Goal: Task Accomplishment & Management: Use online tool/utility

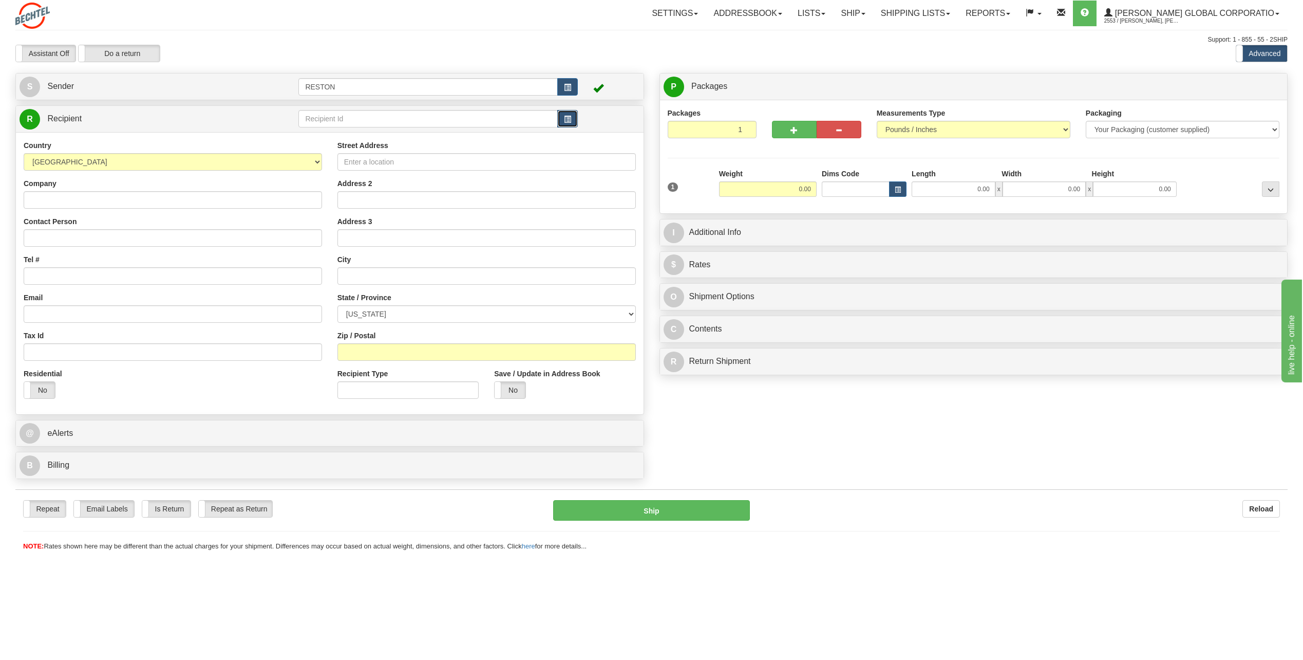
click at [574, 115] on button "button" at bounding box center [567, 118] width 21 height 17
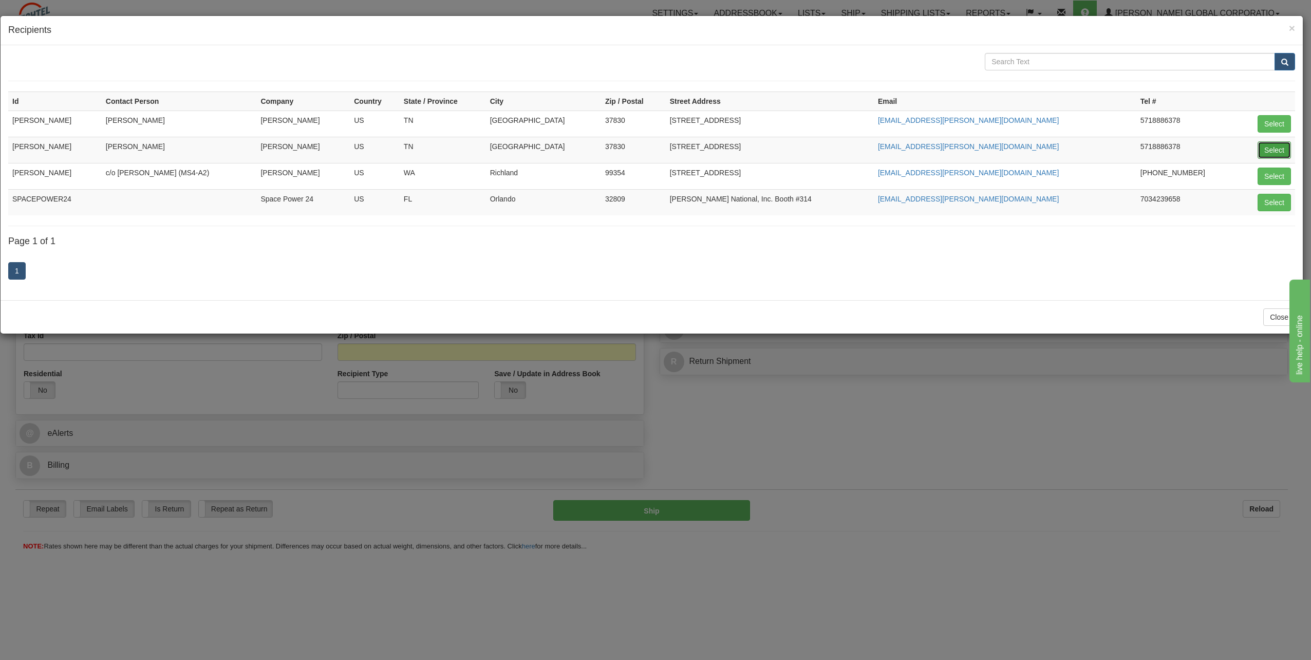
click at [1283, 148] on button "Select" at bounding box center [1273, 149] width 33 height 17
type input "[PERSON_NAME]"
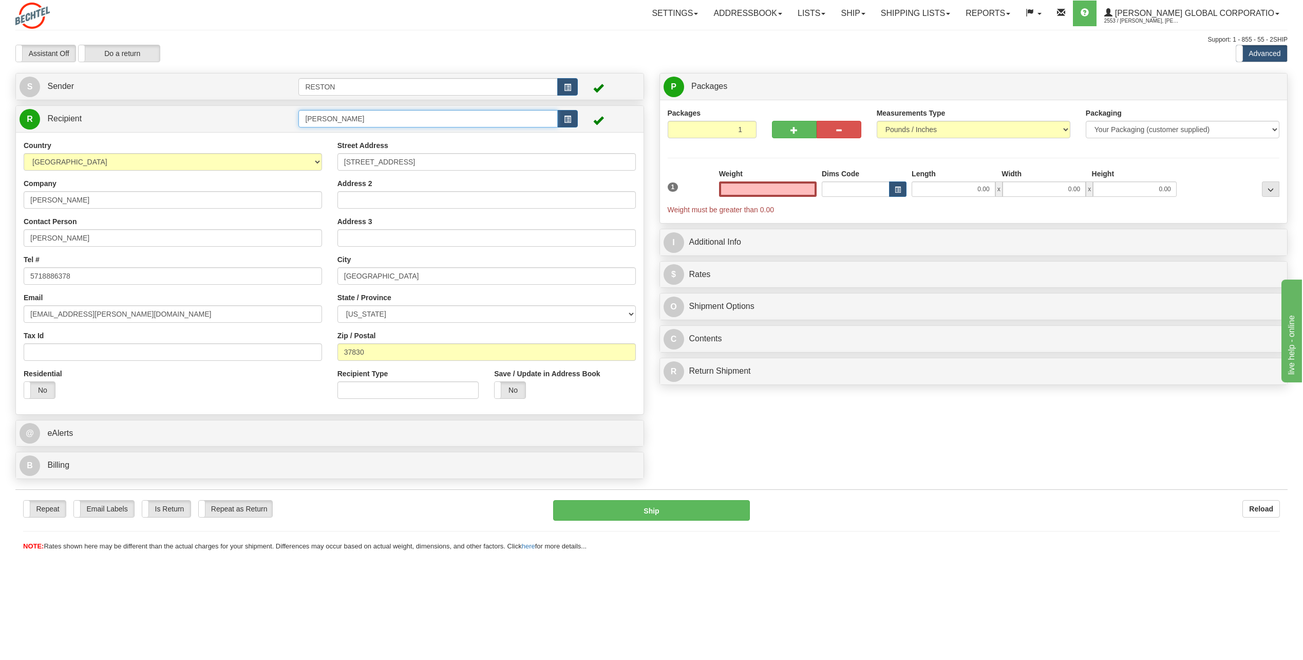
type input "0.00"
drag, startPoint x: 371, startPoint y: 124, endPoint x: 261, endPoint y: 125, distance: 109.9
click at [261, 125] on tr "R Recipient [PERSON_NAME]" at bounding box center [330, 118] width 620 height 21
type input "[PERSON_NAME]"
click at [766, 164] on div "Packages 1 1 Measurements Type" at bounding box center [974, 161] width 612 height 107
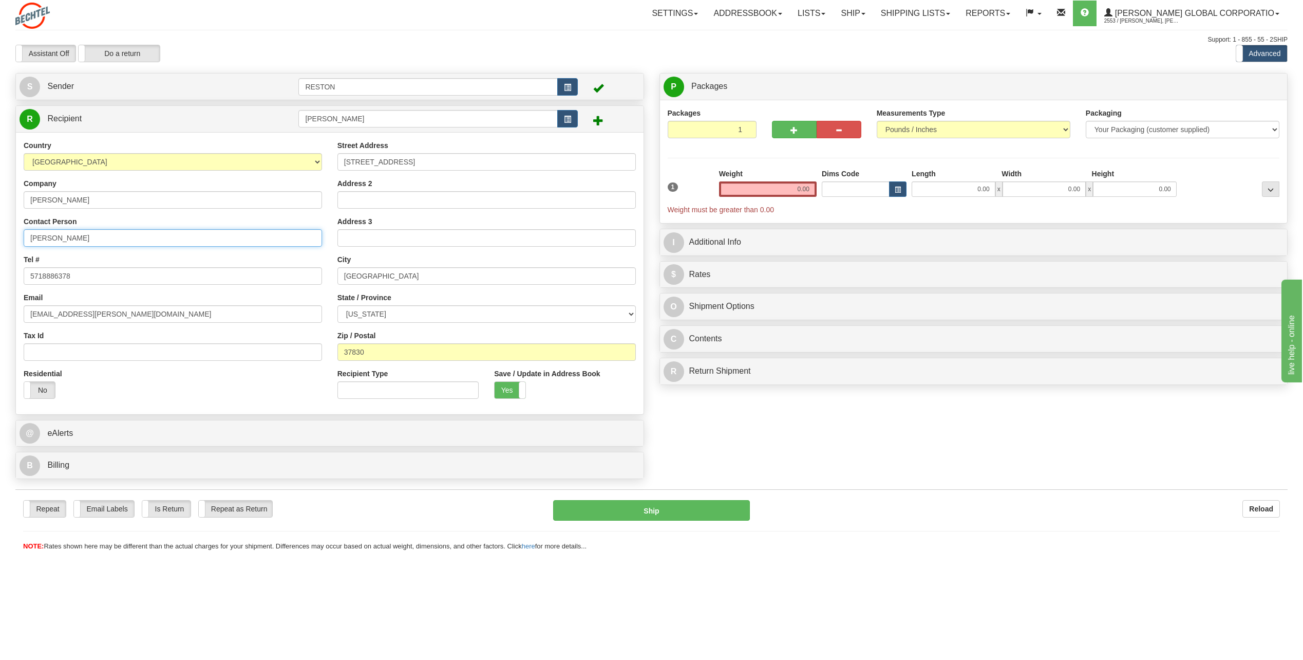
drag, startPoint x: 88, startPoint y: 241, endPoint x: -2, endPoint y: 246, distance: 90.5
click at [0, 246] on html "Training Course Close Toggle navigation Settings Shipping Preferences New Sende…" at bounding box center [651, 330] width 1303 height 660
drag, startPoint x: 111, startPoint y: 312, endPoint x: 12, endPoint y: 321, distance: 99.0
click at [12, 321] on div "Create a label for the return Create Pickup Without Label S Sender RESTON" at bounding box center [330, 278] width 644 height 411
type input "[EMAIL_ADDRESS][PERSON_NAME][DOMAIN_NAME]"
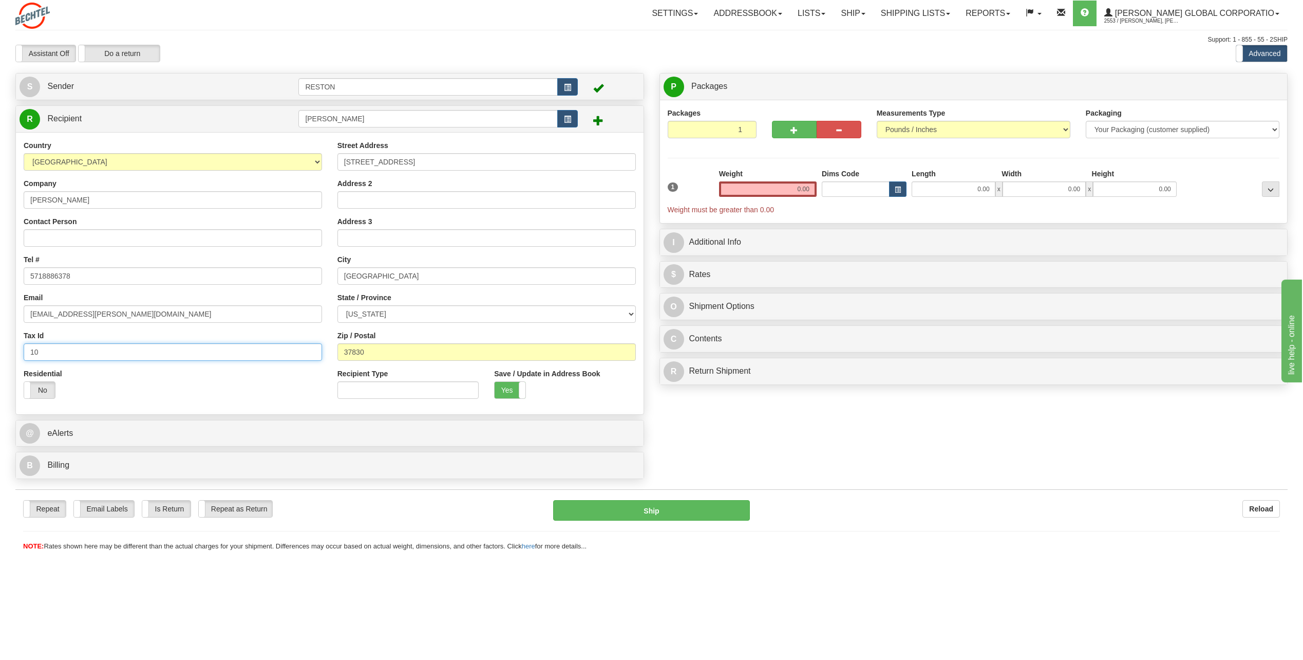
type input "10"
click at [796, 187] on input "0.00" at bounding box center [768, 188] width 98 height 15
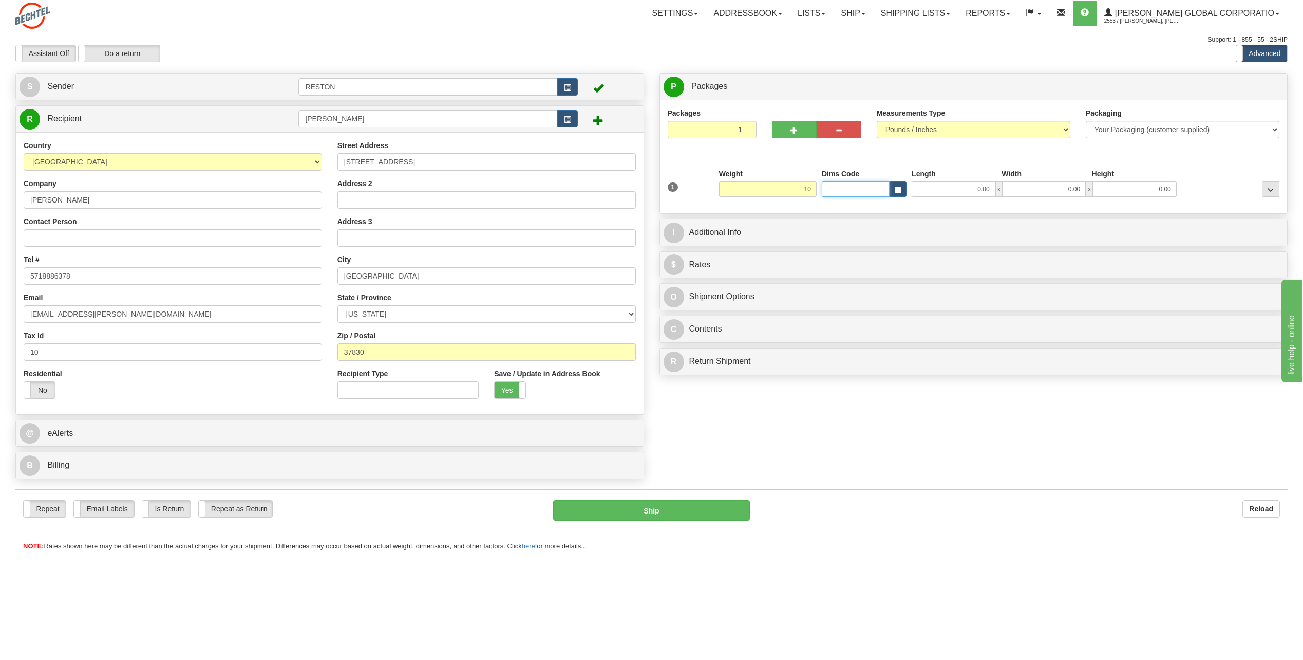
type input "10.00"
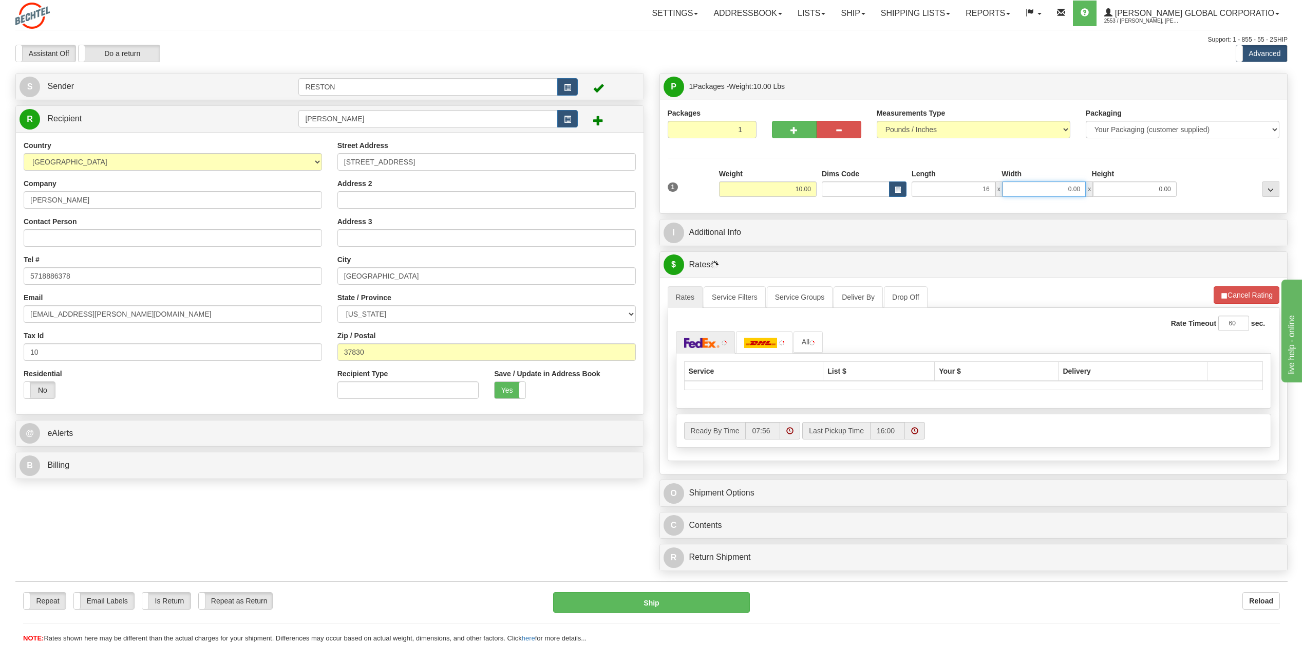
type input "16.00"
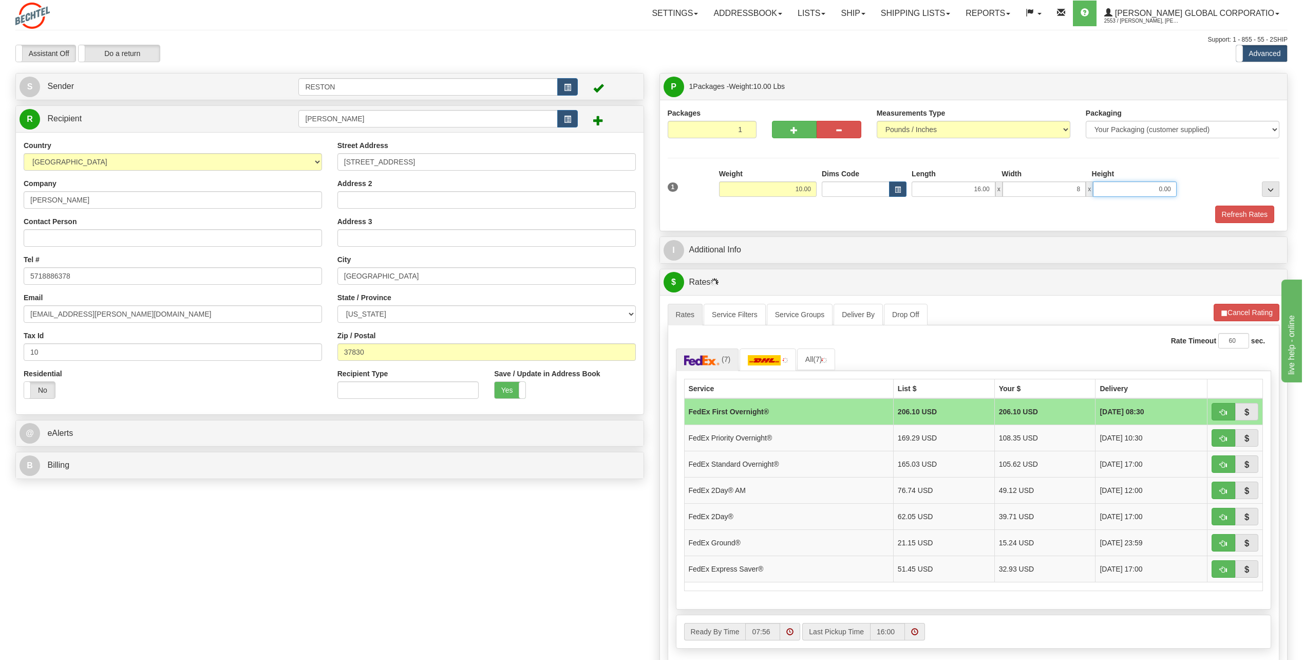
type input "8.00"
type input "6.00"
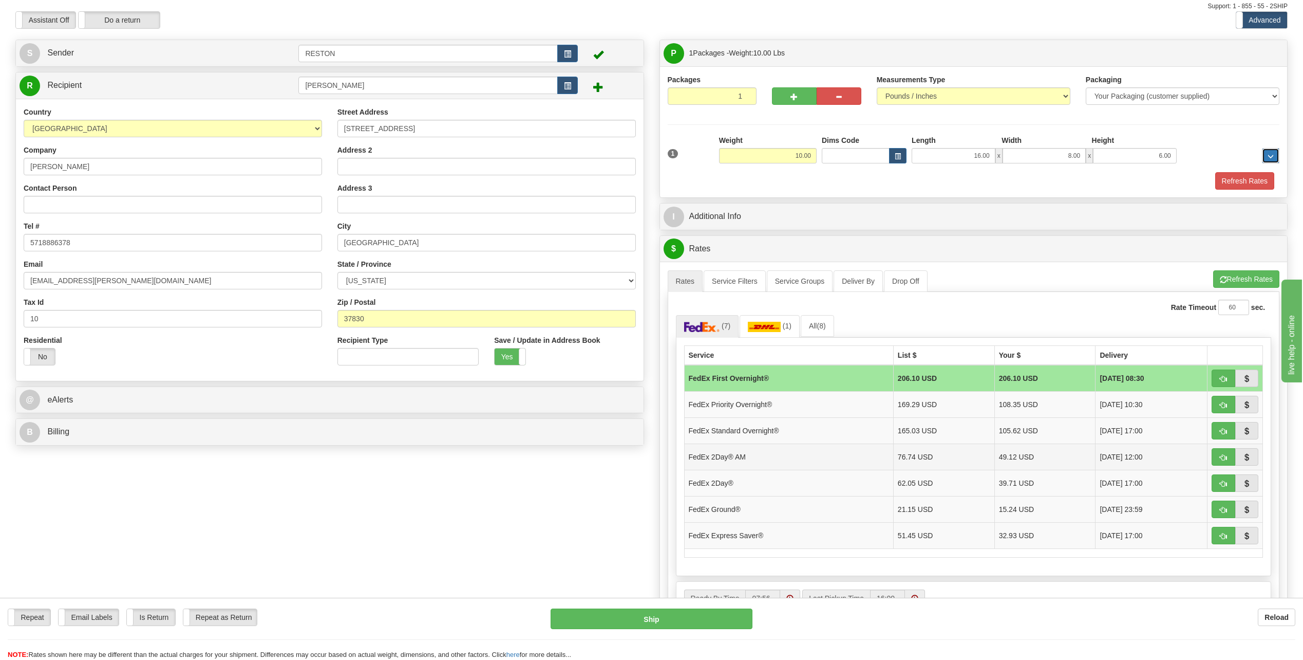
scroll to position [51, 0]
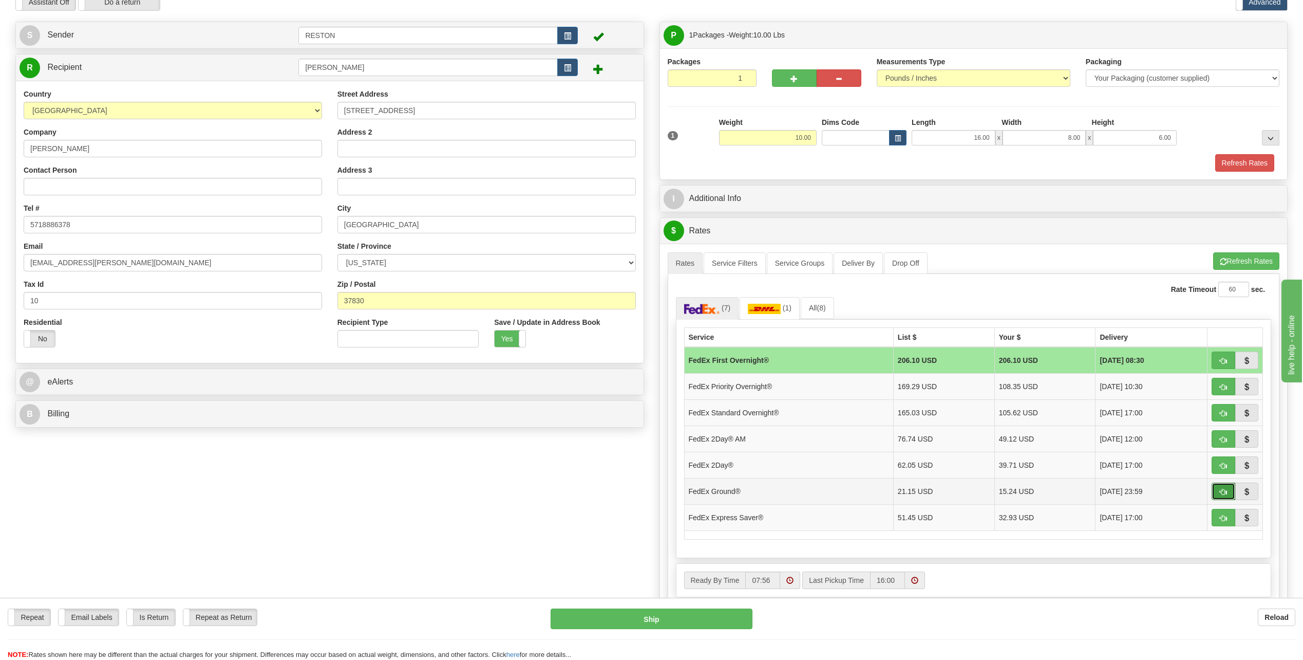
click at [1226, 491] on span "button" at bounding box center [1223, 491] width 7 height 7
type input "92"
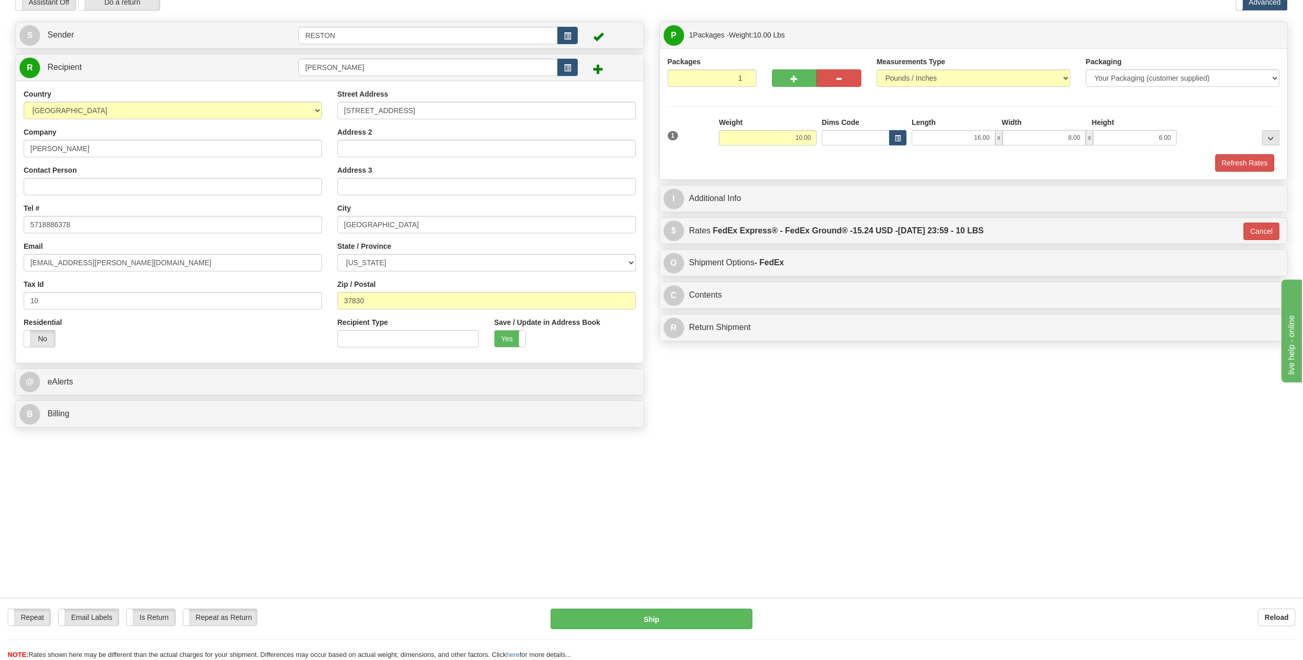
click at [909, 187] on div "I Additional Info" at bounding box center [974, 198] width 628 height 26
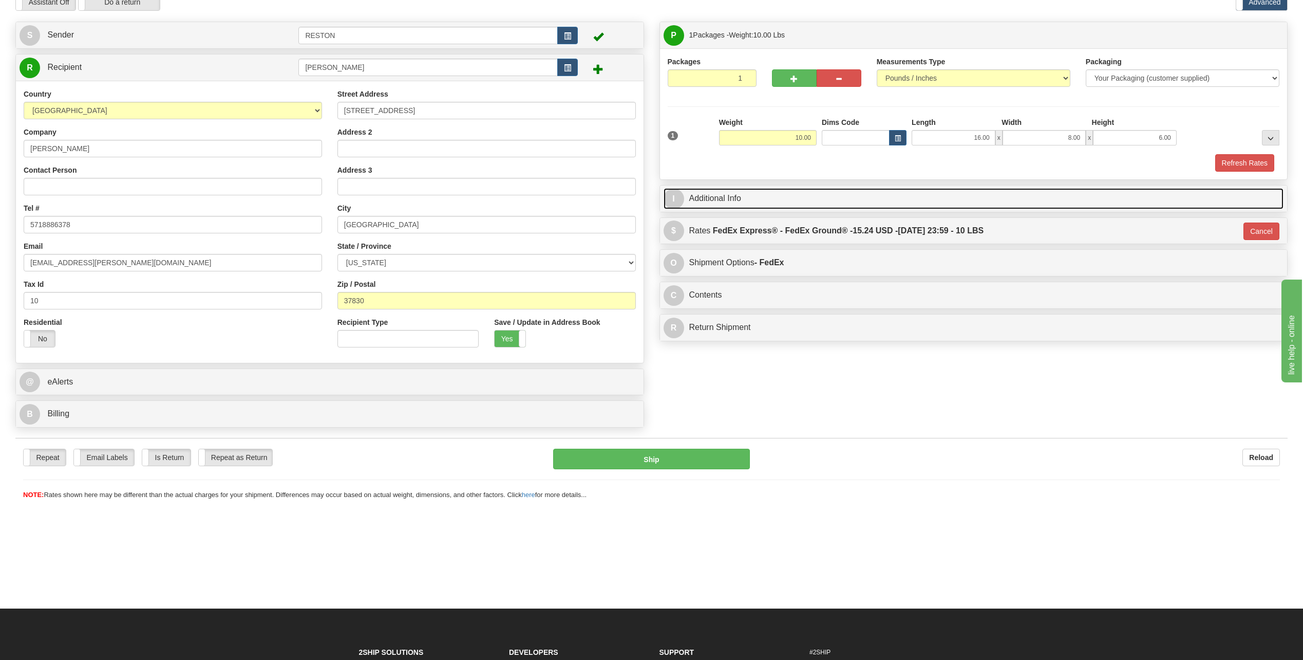
click at [902, 193] on link "I Additional Info" at bounding box center [974, 198] width 620 height 21
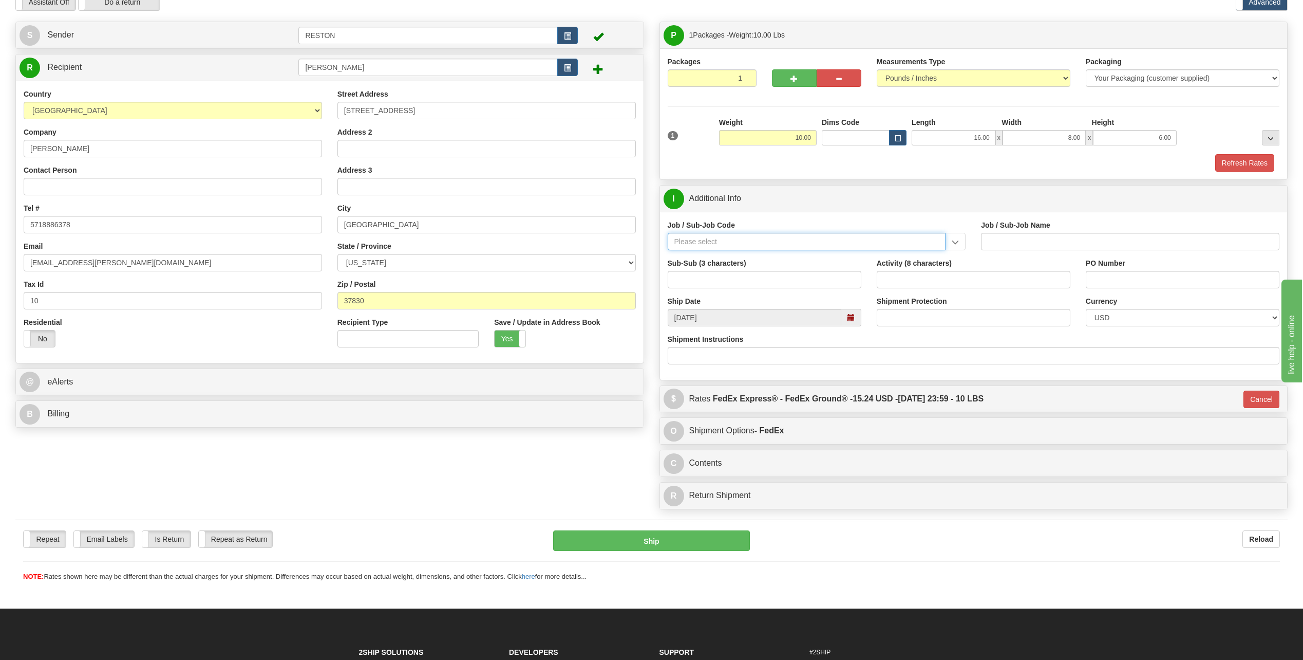
click at [751, 240] on input "Job / Sub-Job Code" at bounding box center [807, 241] width 278 height 17
click at [713, 257] on div "50185-100" at bounding box center [804, 257] width 268 height 11
type input "50185-100"
type input "FACILITIES RESTON RO1 OFC - FACILITIES RESTON RO1"
type input "50185-100"
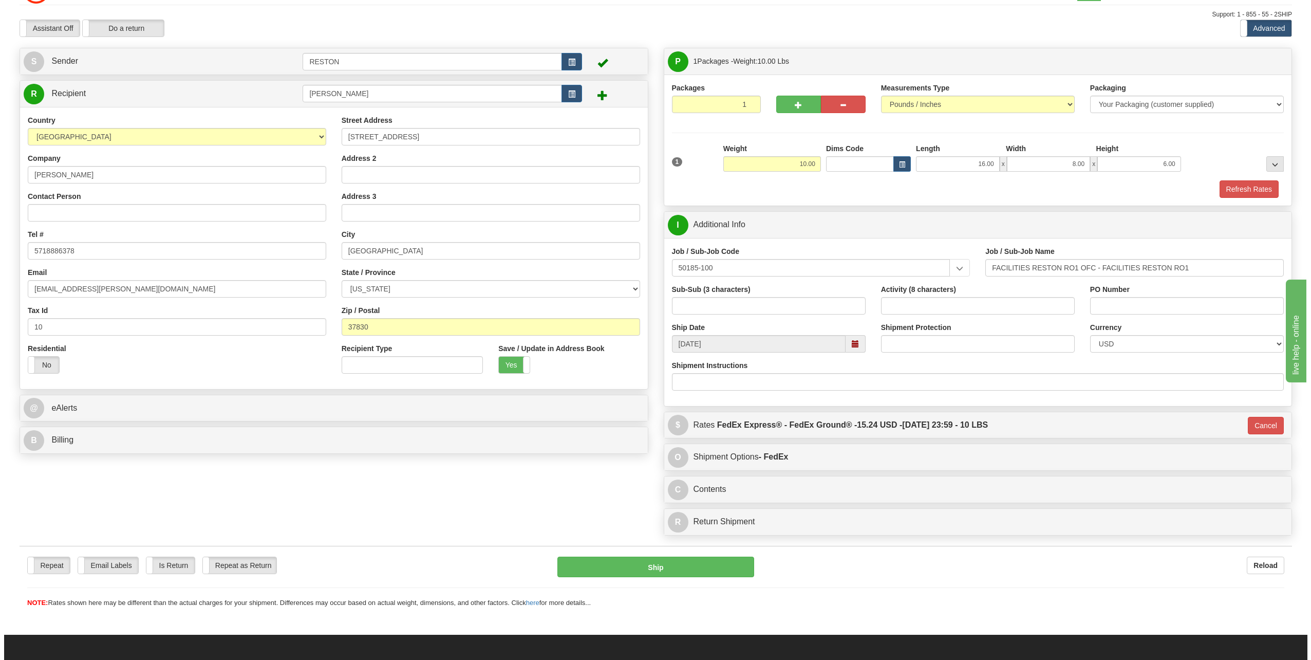
scroll to position [0, 0]
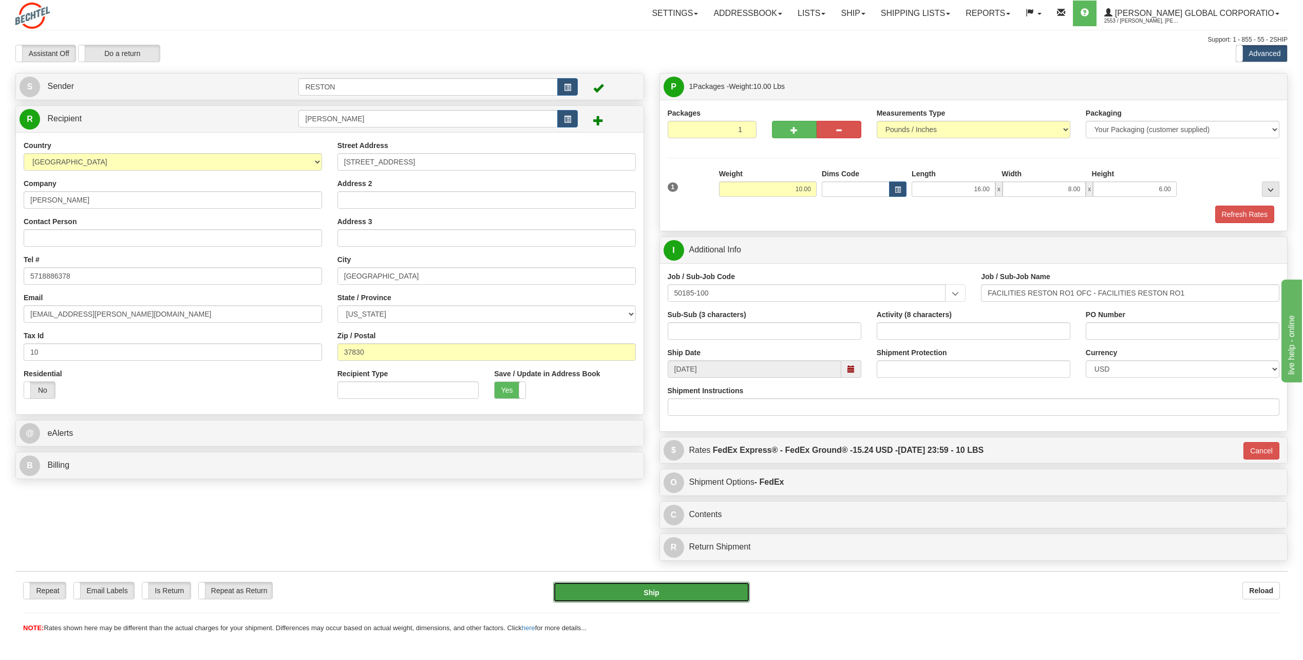
click at [628, 590] on button "Ship" at bounding box center [651, 591] width 197 height 21
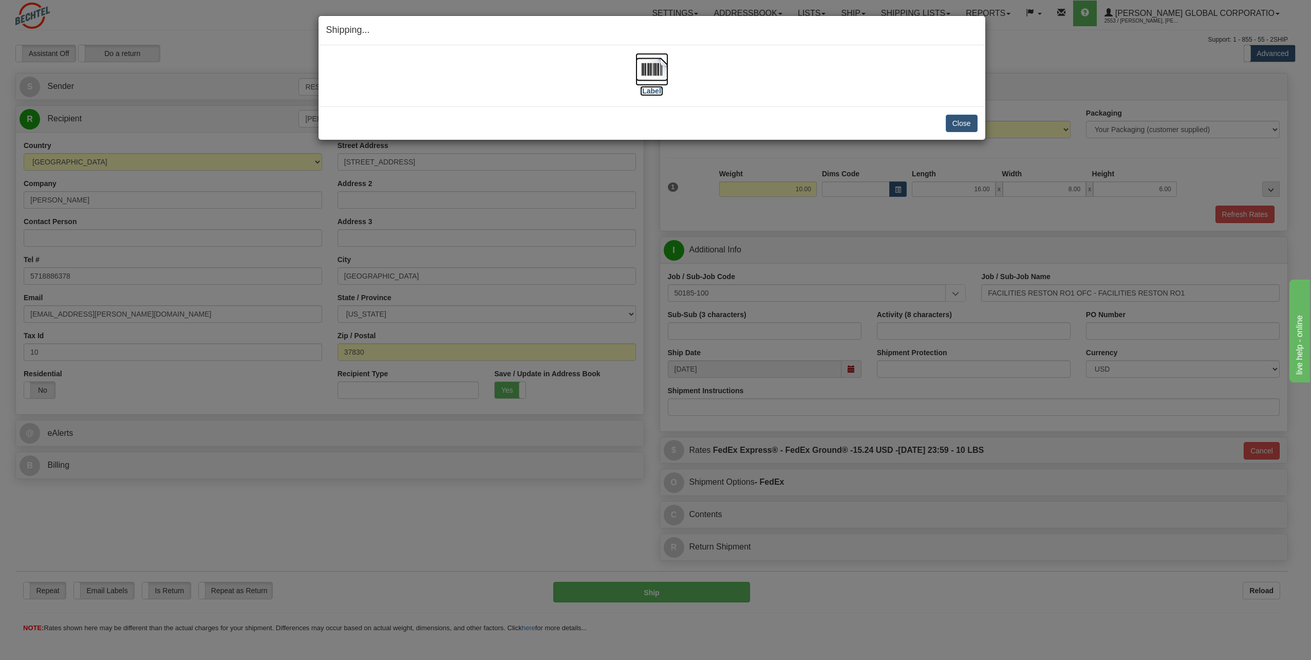
click at [654, 90] on label "[Label]" at bounding box center [652, 91] width 24 height 10
